Goal: Task Accomplishment & Management: Manage account settings

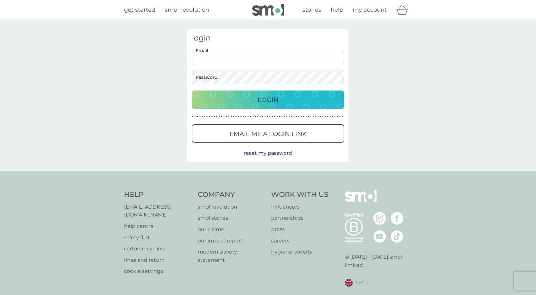
type input "lucyg@me.com"
click at [268, 99] on button "Login" at bounding box center [268, 99] width 152 height 18
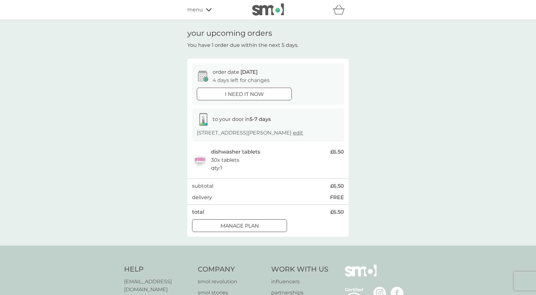
click at [245, 227] on p "Manage plan" at bounding box center [239, 226] width 38 height 8
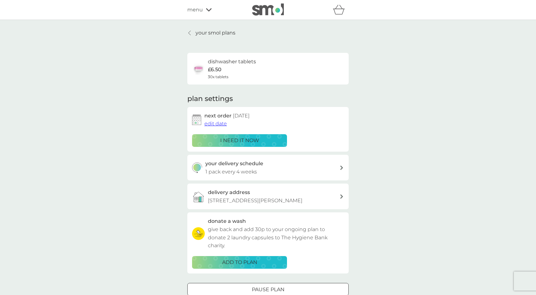
click at [214, 124] on span "edit date" at bounding box center [215, 124] width 22 height 6
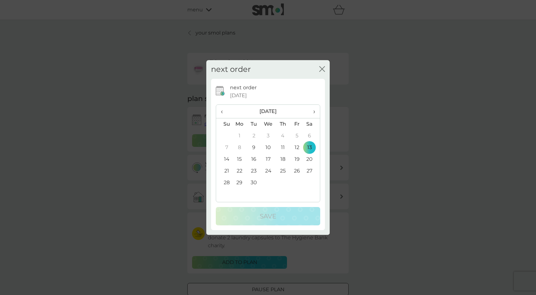
click at [307, 171] on td "27" at bounding box center [312, 171] width 16 height 12
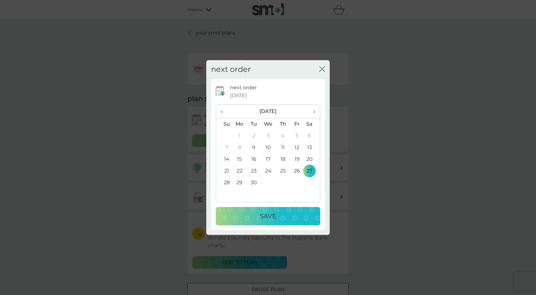
click at [275, 218] on p "Save" at bounding box center [268, 216] width 16 height 10
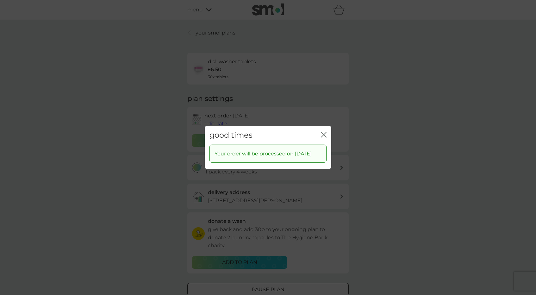
click at [321, 133] on icon "close" at bounding box center [322, 134] width 3 height 5
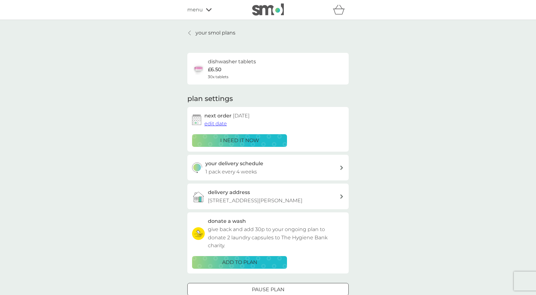
click at [208, 35] on p "your smol plans" at bounding box center [215, 33] width 40 height 8
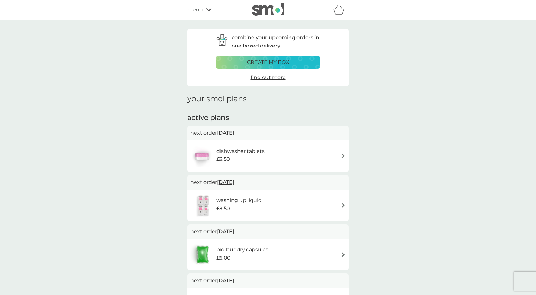
click at [234, 131] on span "[DATE]" at bounding box center [225, 133] width 17 height 12
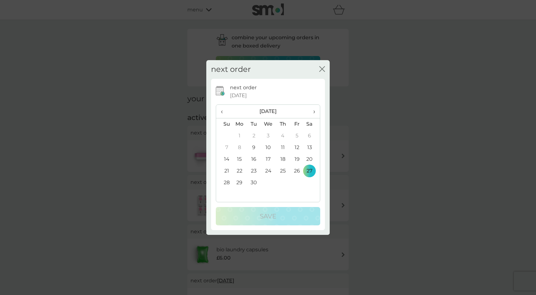
click at [253, 182] on td "30" at bounding box center [254, 183] width 14 height 12
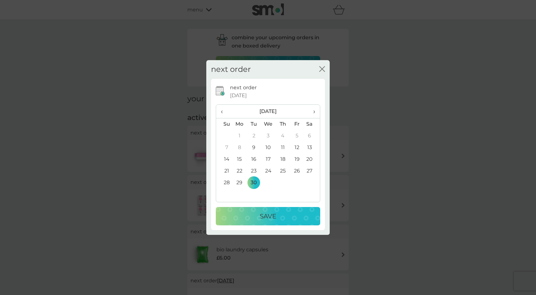
click at [263, 222] on button "Save" at bounding box center [268, 216] width 104 height 18
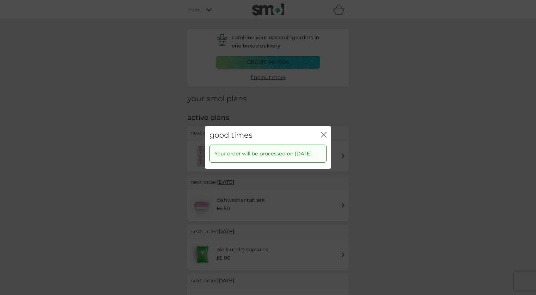
click at [326, 132] on icon "close" at bounding box center [324, 135] width 6 height 6
